Goal: Communication & Community: Share content

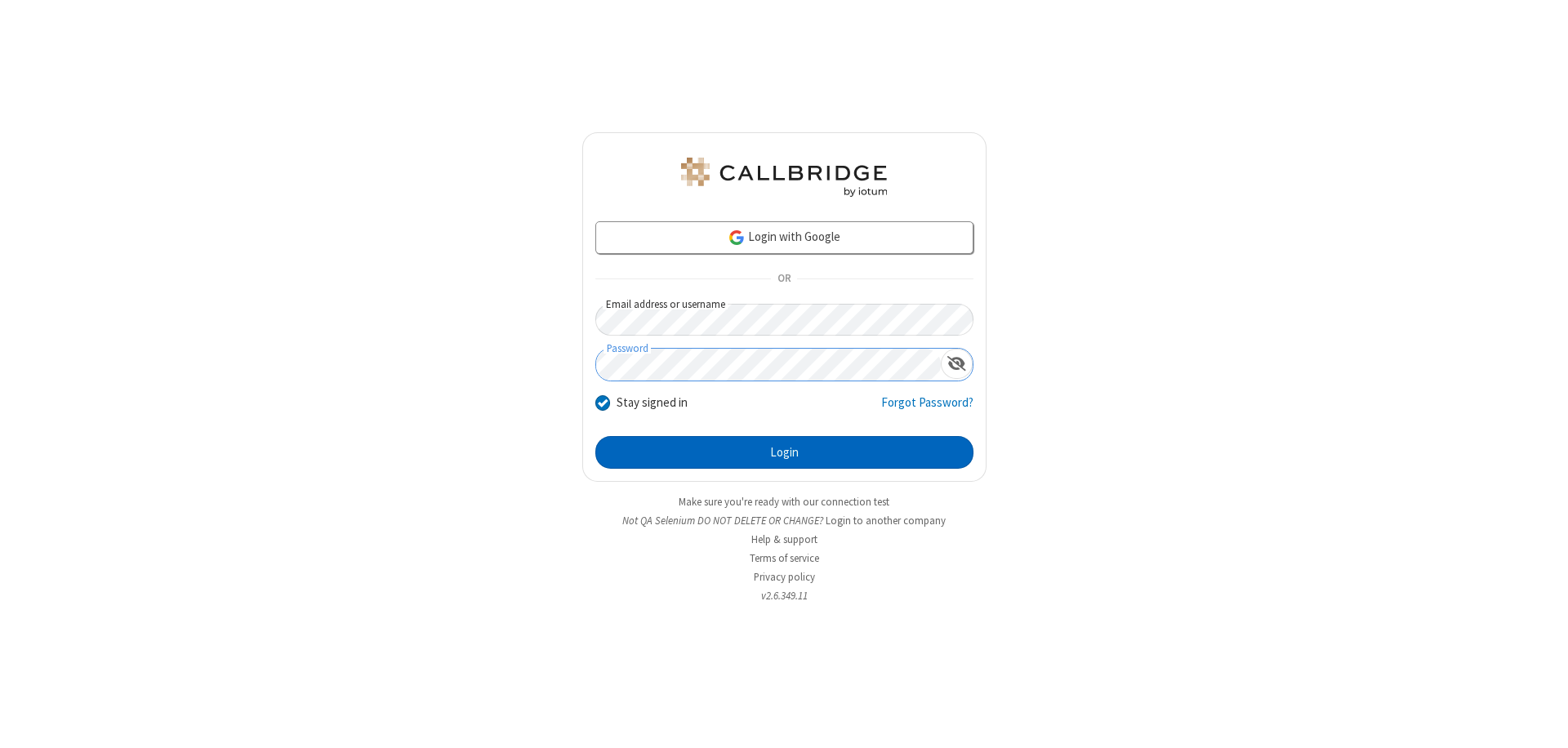
click at [784, 452] on button "Login" at bounding box center [784, 452] width 378 height 33
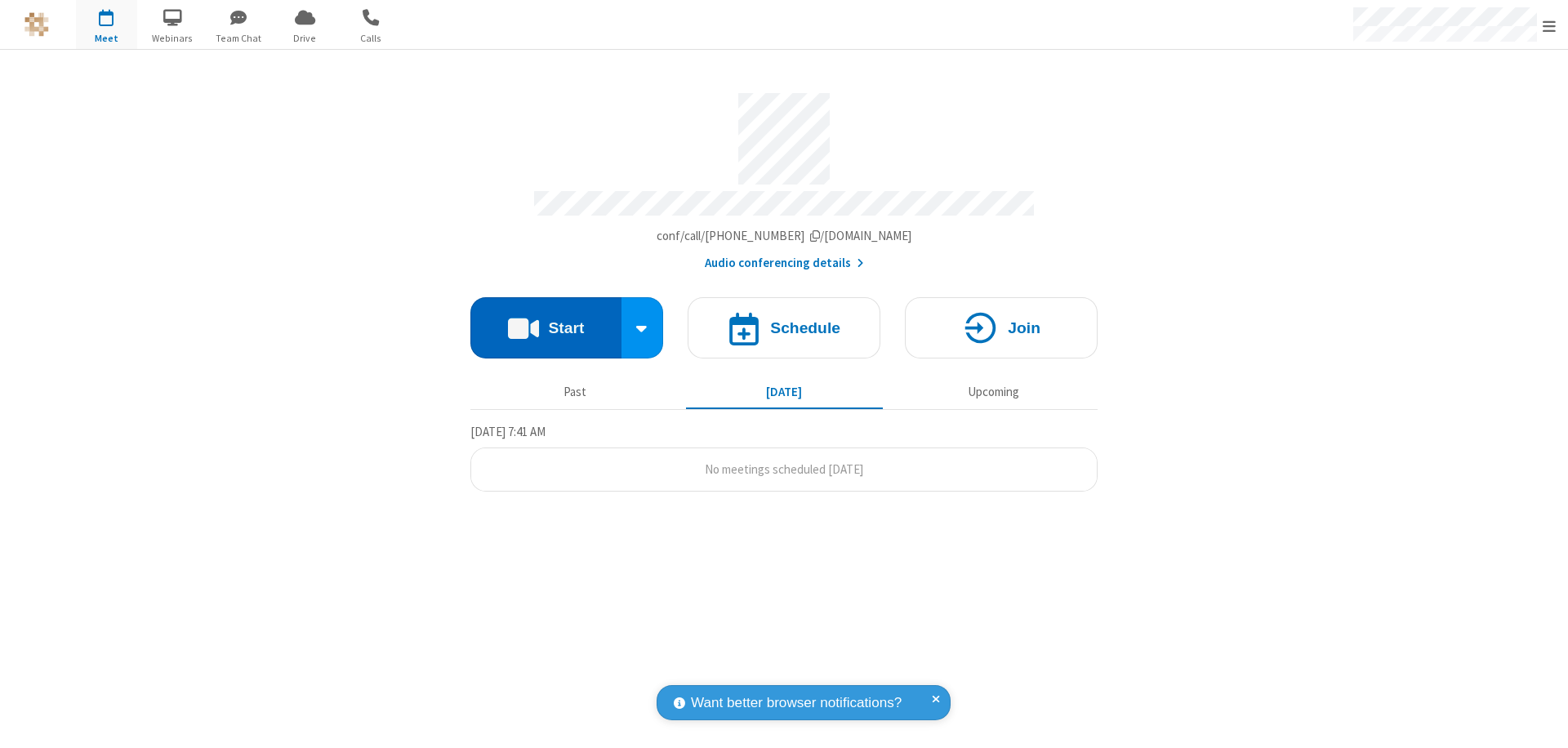
click at [545, 320] on button "Start" at bounding box center [546, 328] width 151 height 62
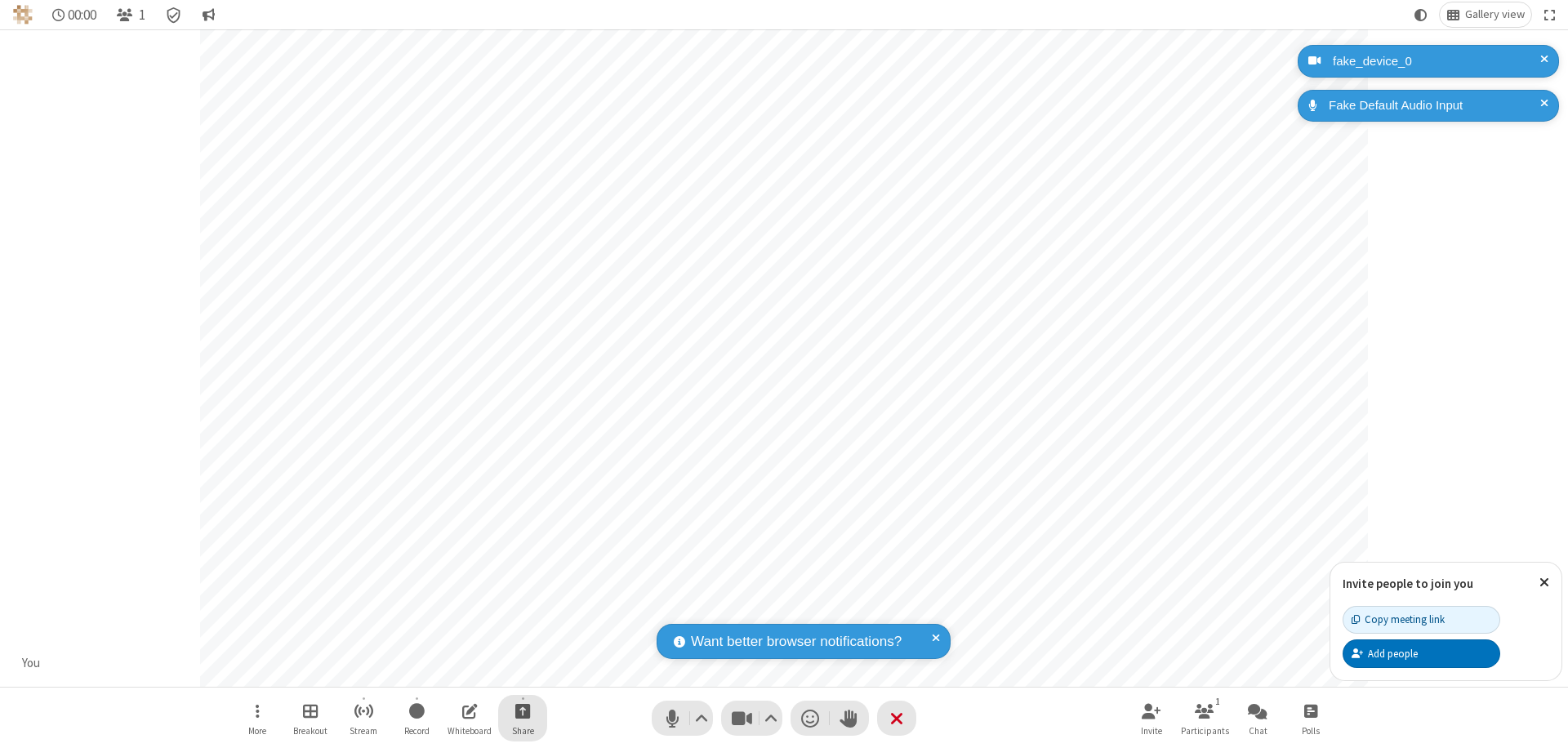
click at [523, 711] on span "Start sharing" at bounding box center [523, 711] width 16 height 21
click at [522, 611] on span "Share additional camera" at bounding box center [531, 615] width 120 height 14
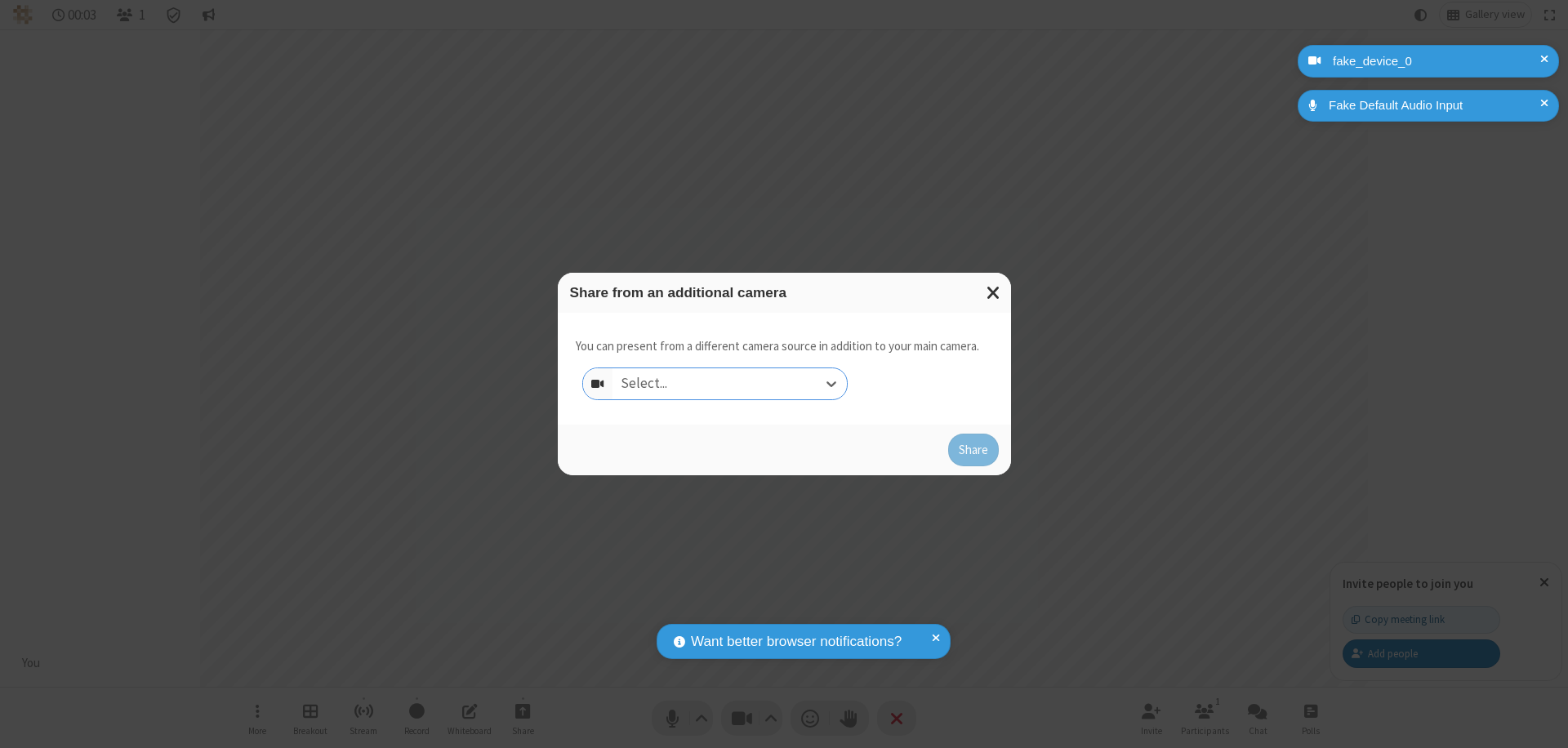
click at [729, 384] on div "Select..." at bounding box center [729, 384] width 234 height 31
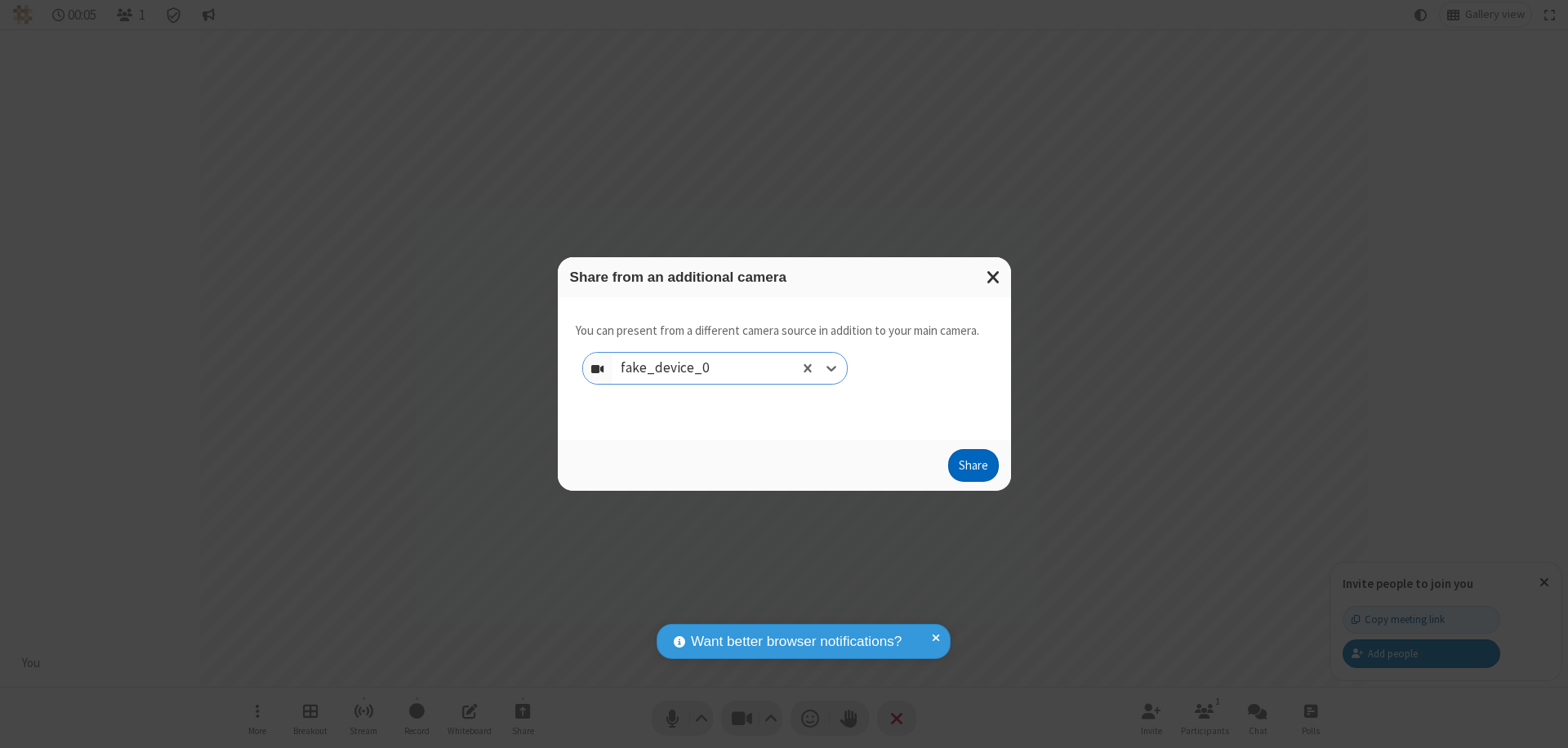
click at [973, 469] on button "Share" at bounding box center [973, 465] width 50 height 33
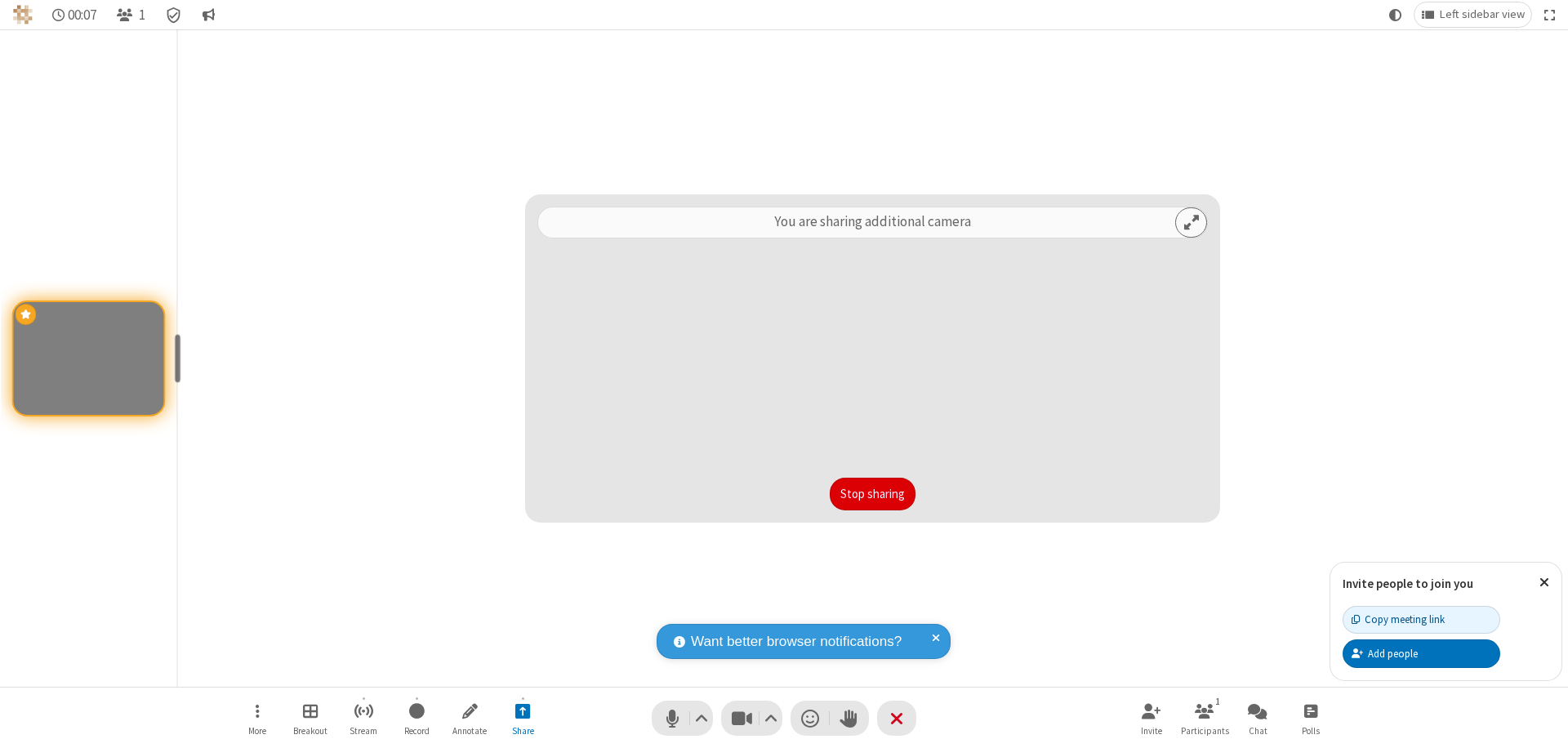
click at [872, 494] on button "Stop sharing" at bounding box center [872, 494] width 86 height 33
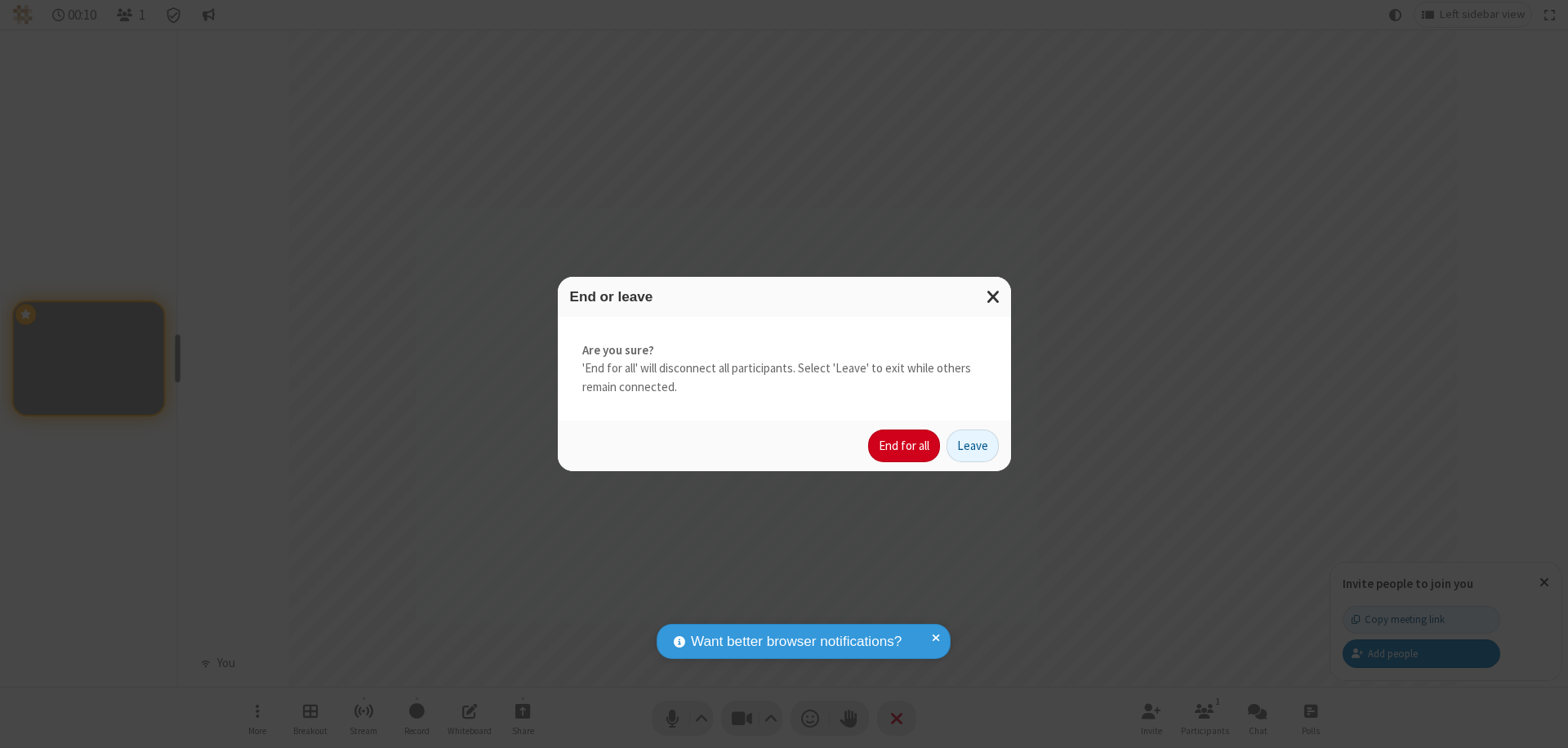
click at [905, 446] on button "End for all" at bounding box center [903, 446] width 72 height 33
